Goal: Information Seeking & Learning: Check status

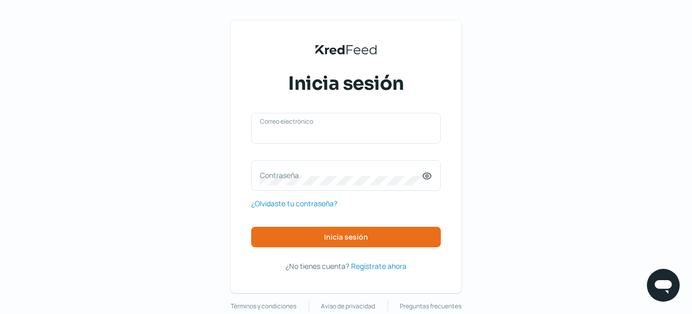
type input "[EMAIL_ADDRESS][DOMAIN_NAME]"
click at [560, 203] on div "KredFeed's Black Logo Inicia sesión [EMAIL_ADDRESS][DOMAIN_NAME] Correo electró…" at bounding box center [346, 166] width 692 height 332
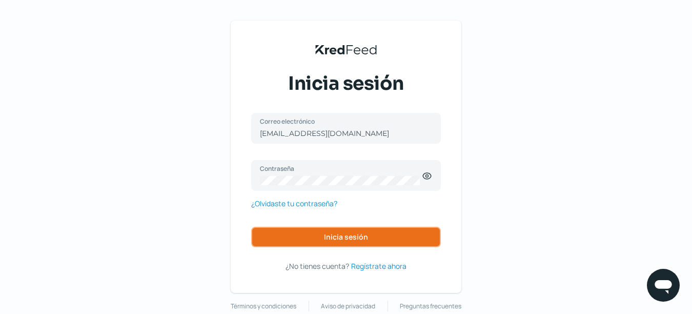
click at [332, 235] on span "Inicia sesión" at bounding box center [346, 236] width 44 height 7
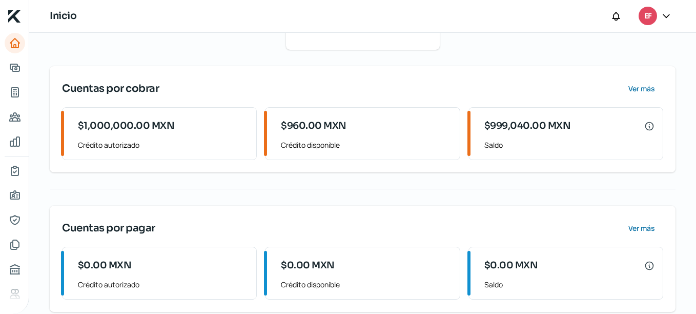
scroll to position [142, 0]
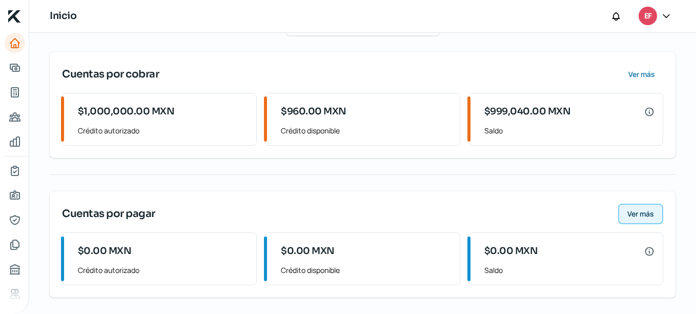
click at [631, 205] on button "Ver más" at bounding box center [641, 214] width 45 height 21
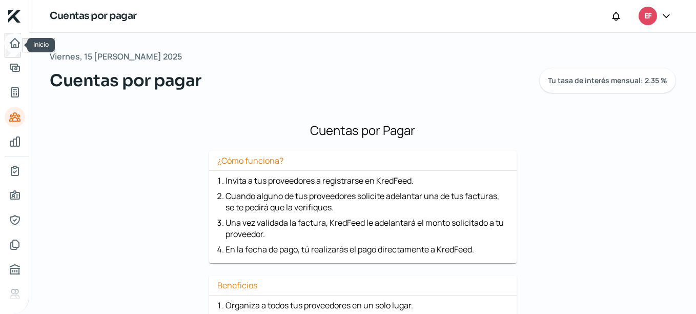
click at [16, 47] on icon "Inicio" at bounding box center [15, 43] width 12 height 12
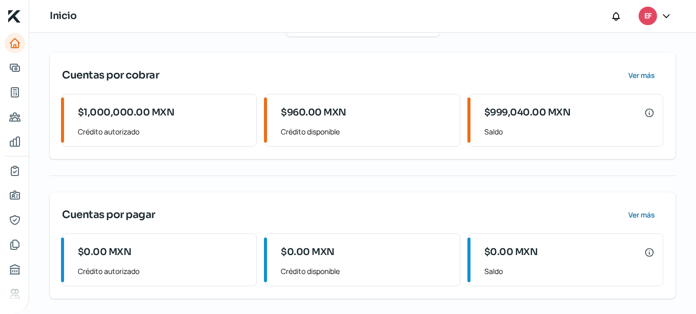
scroll to position [142, 0]
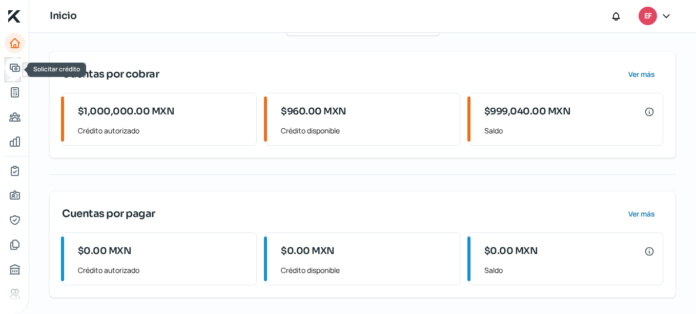
click at [20, 66] on icon "Solicitar crédito" at bounding box center [15, 68] width 12 height 12
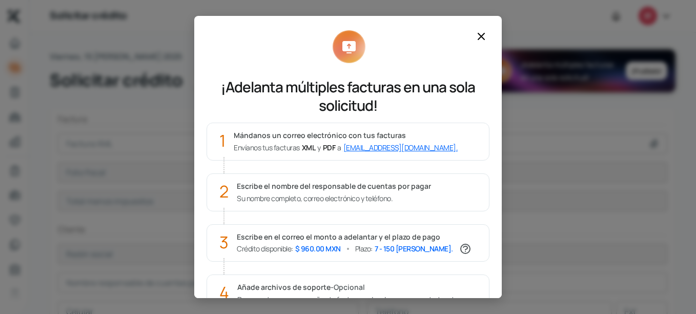
click at [482, 36] on icon at bounding box center [482, 36] width 6 height 6
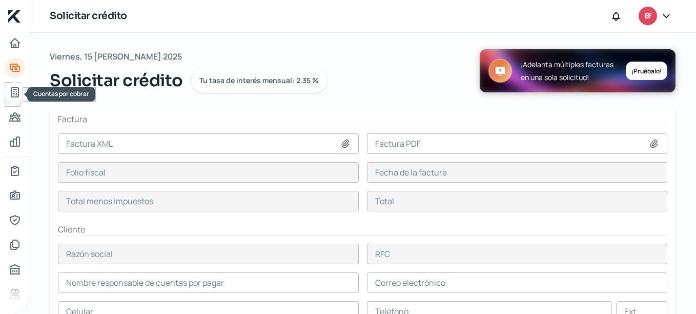
click at [13, 88] on icon "Cuentas por cobrar" at bounding box center [14, 92] width 7 height 9
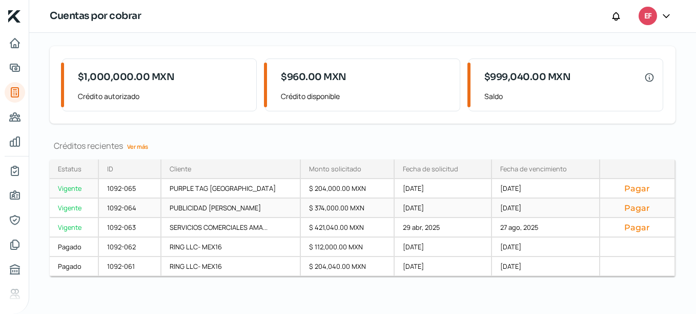
scroll to position [67, 0]
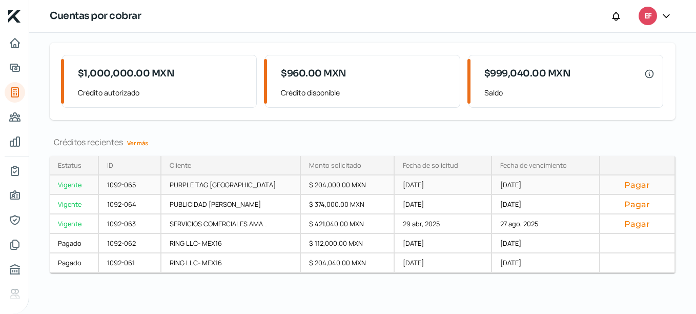
click at [274, 187] on div "PURPLE TAG [GEOGRAPHIC_DATA]" at bounding box center [231, 184] width 139 height 19
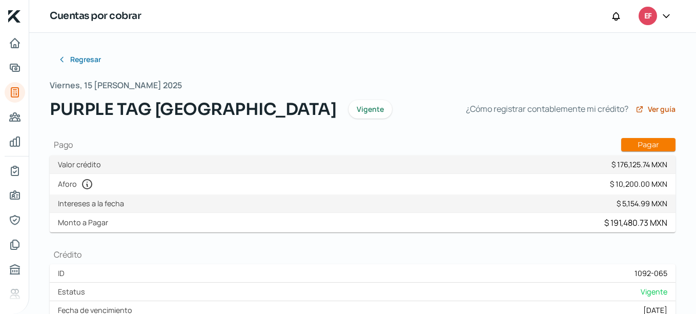
type input "EAM161104LR4_PTM2109093P9_C9F8D520-5FC8-42F8-9F96-F52BB6725386.xml"
type input "EAM161104LR4_PTM2109093P9_C9F8D520-5FC8-42F8-9F96-F52BB6725386.pdf"
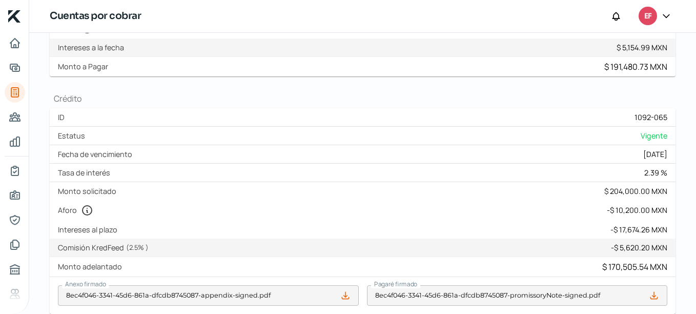
scroll to position [173, 0]
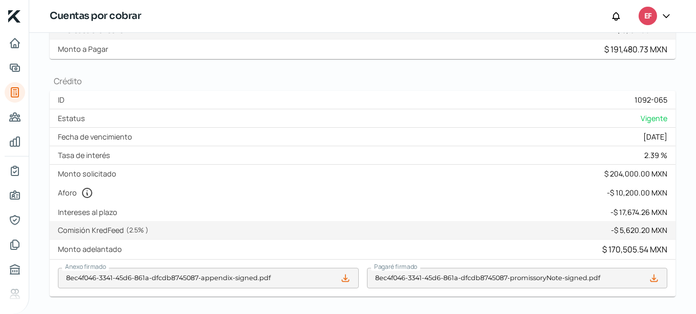
click at [110, 214] on label "Intereses al plazo" at bounding box center [90, 212] width 64 height 10
click at [629, 232] on div "- $ 5,620.20 MXN" at bounding box center [639, 230] width 56 height 10
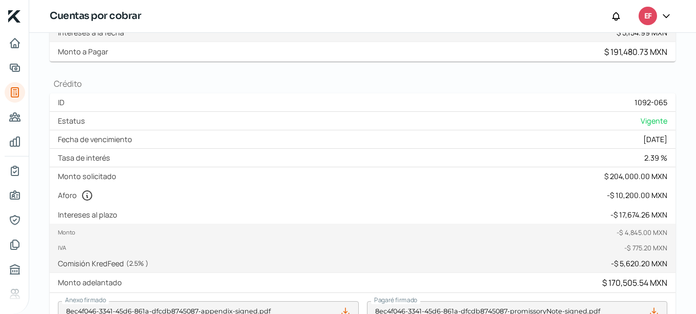
scroll to position [276, 0]
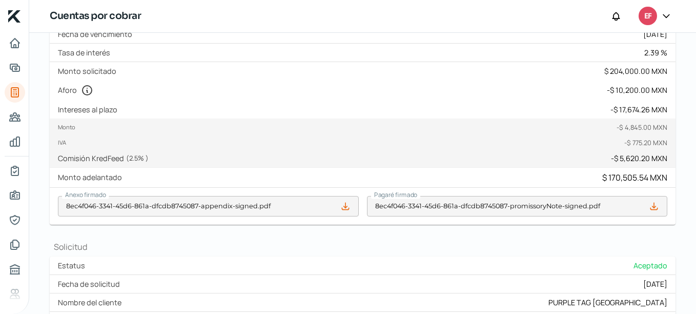
click at [625, 138] on div "- $ 775.20 MXN" at bounding box center [646, 142] width 43 height 9
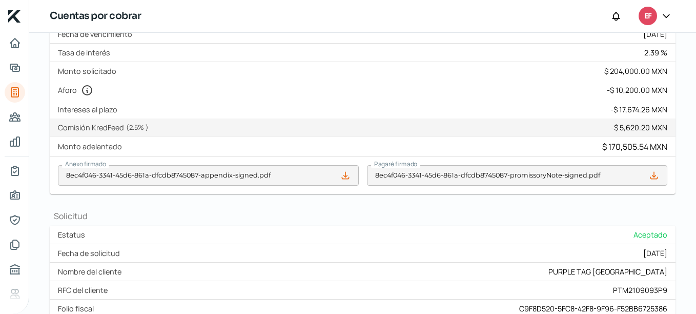
click at [622, 129] on div "- $ 5,620.20 MXN" at bounding box center [639, 128] width 56 height 10
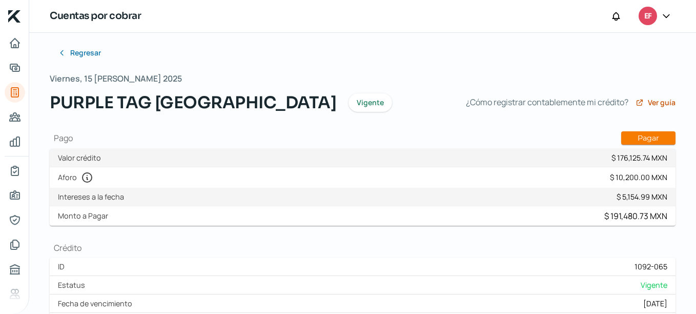
scroll to position [0, 0]
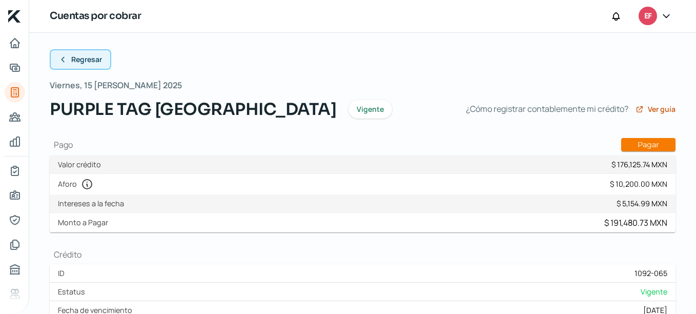
click at [70, 57] on button "Regresar" at bounding box center [81, 59] width 62 height 21
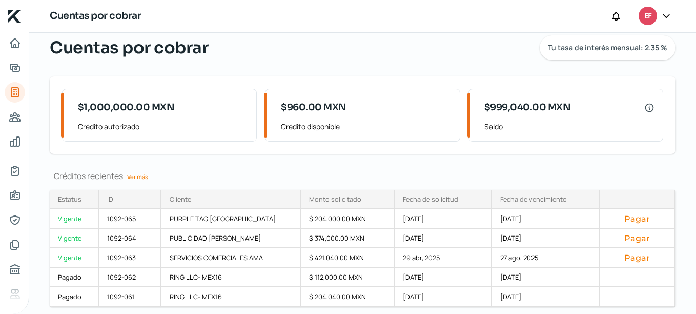
scroll to position [67, 0]
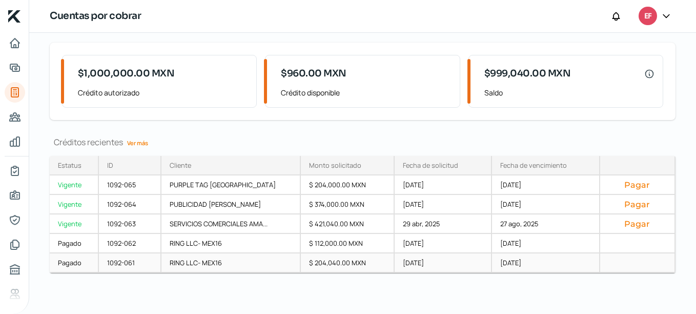
click at [87, 265] on div "Pagado" at bounding box center [74, 262] width 49 height 19
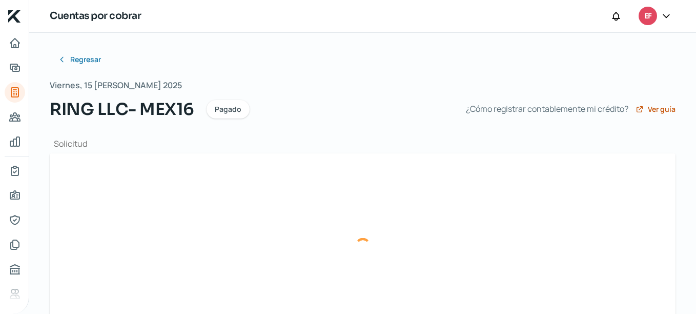
type input "EAM161104LR4_XEXX010101000_923088fd-a9ad-494a-b08d-7f125814b567 (1).xml"
type input "EAM161104LR4_XEXX010101000_923088FD-A9AD-494A-B08D-7F125814B567.pdf"
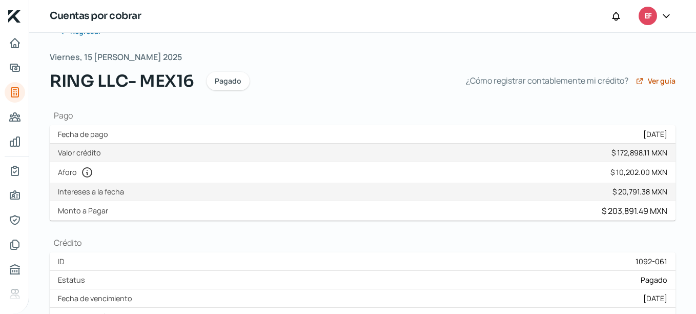
scroll to position [51, 0]
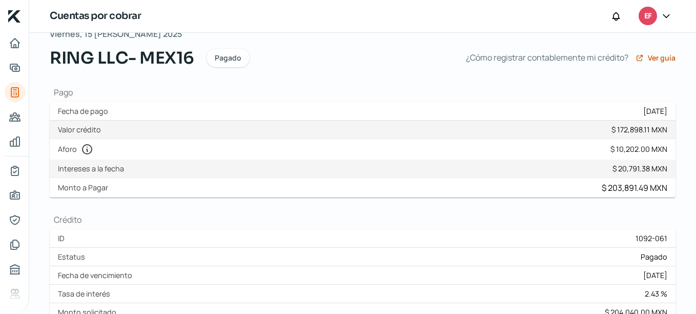
click at [541, 164] on div "Monto $ 20,791.38 MXN IVA $ 0.00 MXN ISR $ 0.00 MXN Intereses a la fecha $ 20,7…" at bounding box center [363, 169] width 626 height 18
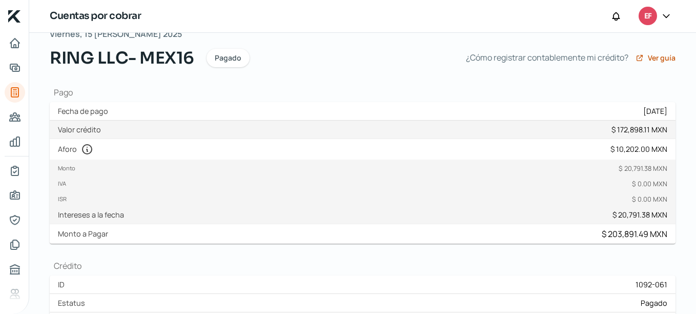
click at [541, 164] on div "Monto $ 20,791.38 MXN" at bounding box center [363, 171] width 610 height 15
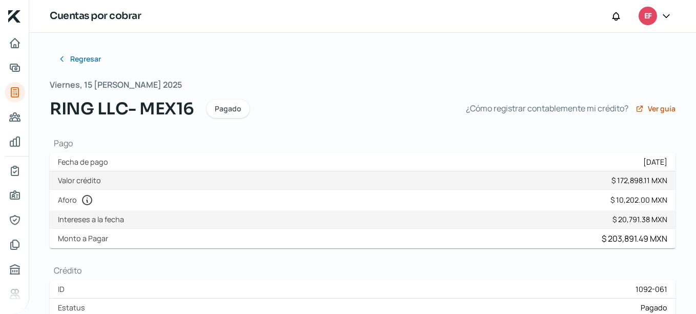
scroll to position [0, 0]
click at [64, 67] on button "Regresar" at bounding box center [81, 59] width 62 height 21
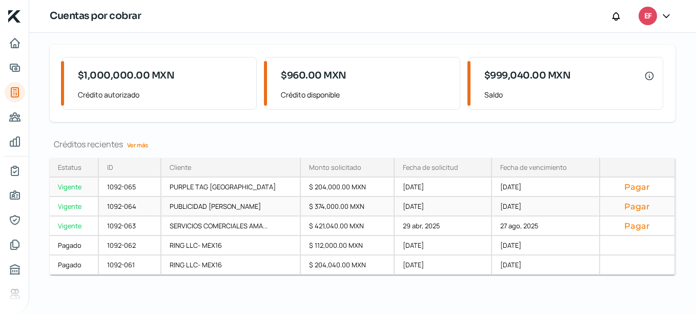
scroll to position [67, 0]
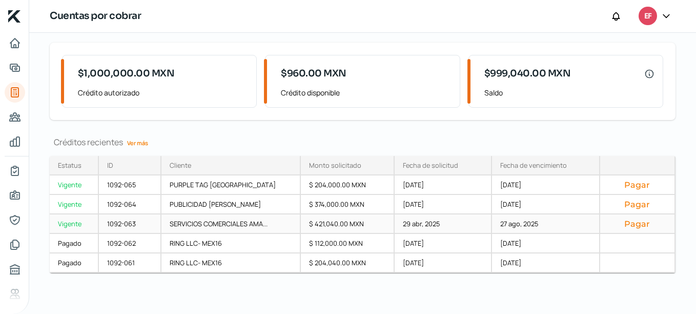
click at [461, 224] on div "29 abr, 2025" at bounding box center [443, 223] width 97 height 19
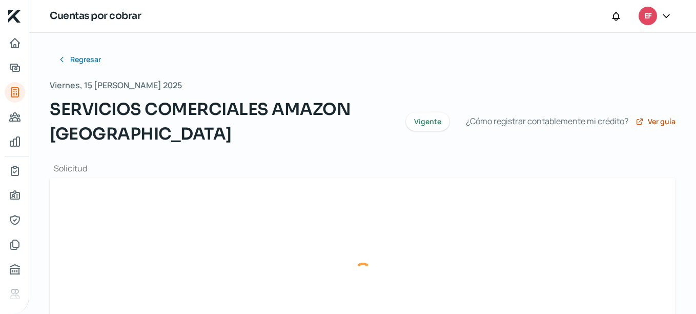
type input "EAM161104LR4_ANE140618P37_2A5E3F2C-EA50-45B0-A5F2-4B3D0D324E0F.xml"
type input "EAM161104LR4_ANE140618P37_2A5E3F2C-EA50-45B0-A5F2-4B3D0D324E0F.pdf"
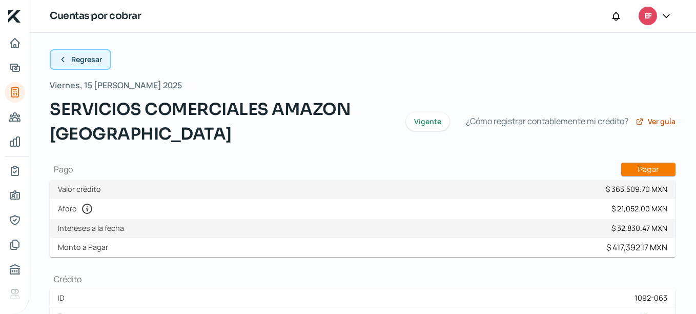
click at [71, 59] on button "Regresar" at bounding box center [81, 59] width 62 height 21
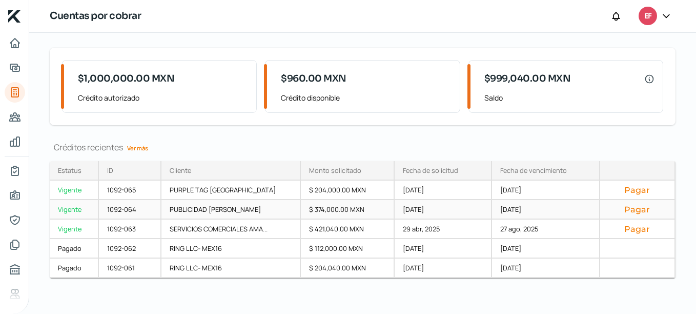
scroll to position [67, 0]
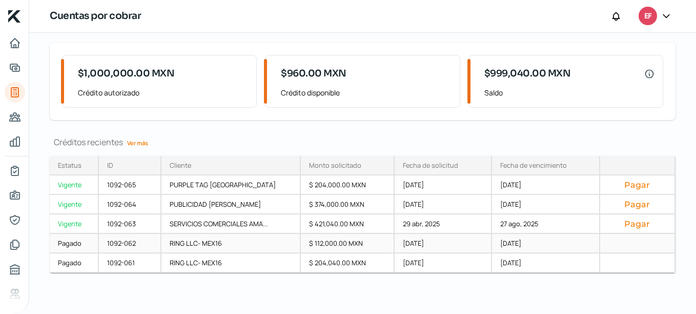
click at [135, 243] on div "1092-062" at bounding box center [130, 243] width 63 height 19
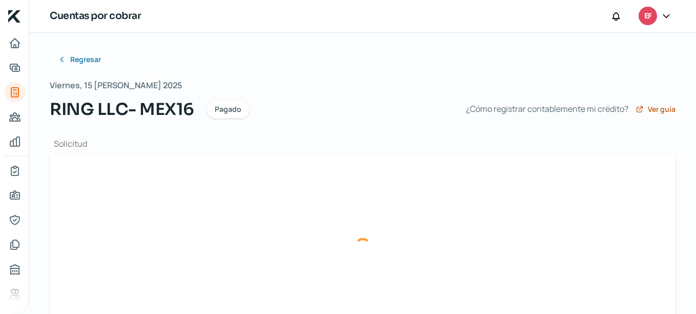
type input "EAM161104LR4_XEXX010101000_f09f5d3e-10e1-48d0-9e49-ee758dd65f2b.xml"
type input "EAM161104LR4_XEXX010101000_F09F5D3E-10E1-48D0-9E49-EE758DD65F2B.pdf"
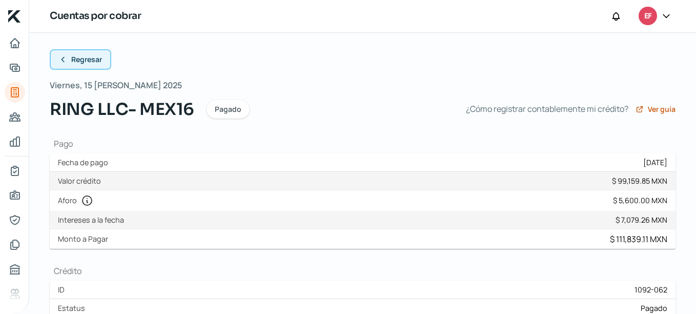
click at [67, 55] on button "Regresar" at bounding box center [81, 59] width 62 height 21
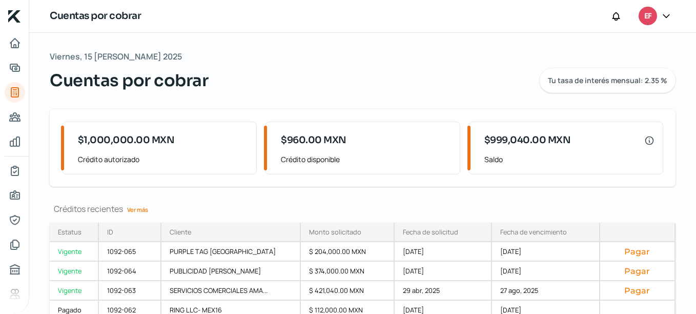
scroll to position [51, 0]
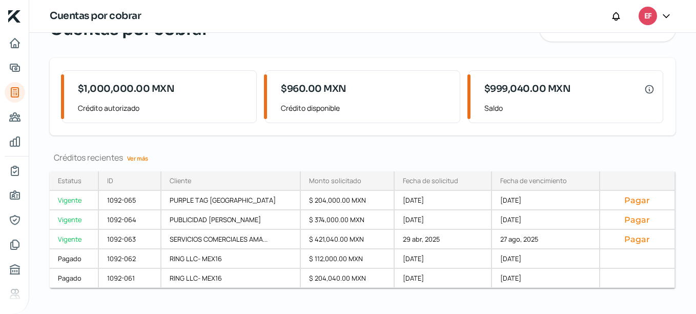
click at [145, 161] on link "Ver más" at bounding box center [137, 158] width 29 height 16
